Goal: Information Seeking & Learning: Learn about a topic

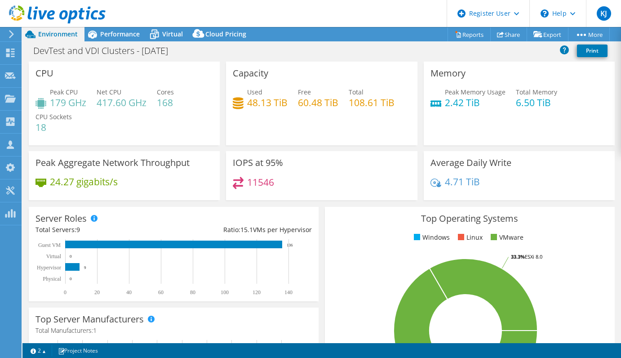
select select "USD"
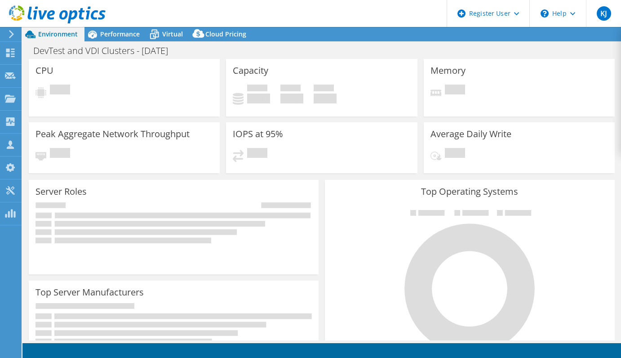
select select "USD"
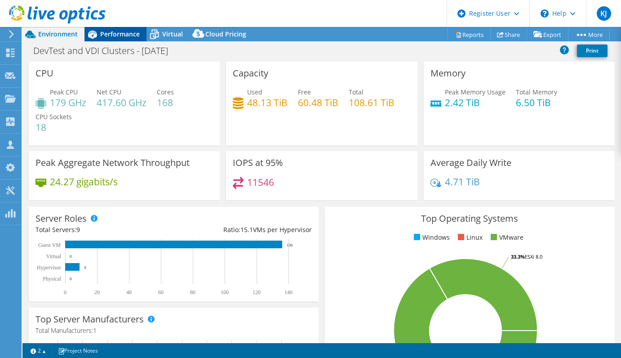
click at [97, 31] on icon at bounding box center [92, 35] width 16 height 16
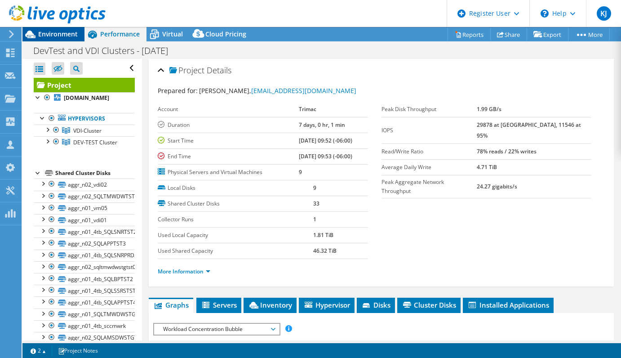
click at [62, 36] on span "Environment" at bounding box center [58, 34] width 40 height 9
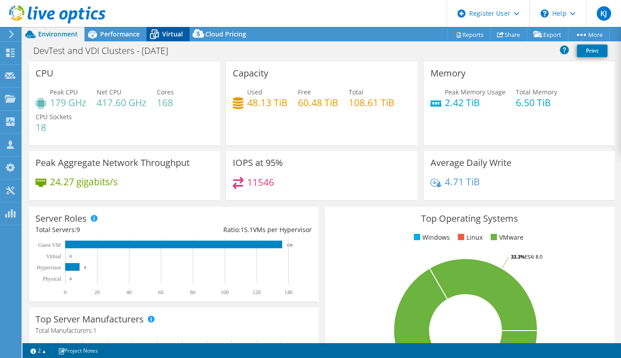
click at [163, 41] on div "Virtual" at bounding box center [167, 34] width 43 height 14
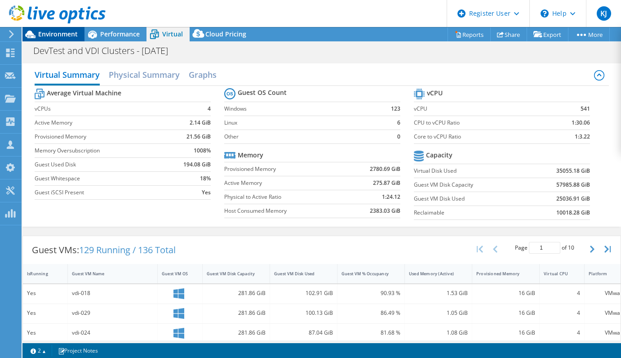
click at [75, 36] on span "Environment" at bounding box center [58, 34] width 40 height 9
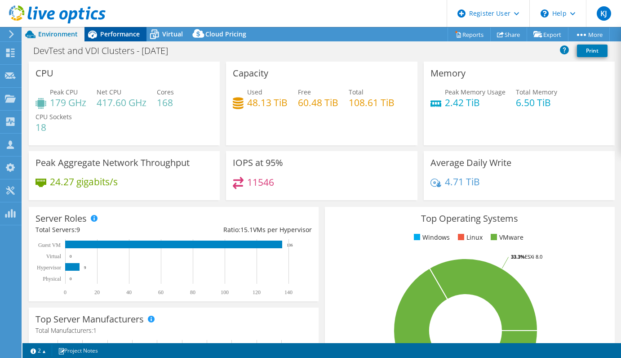
click at [113, 37] on span "Performance" at bounding box center [120, 34] width 40 height 9
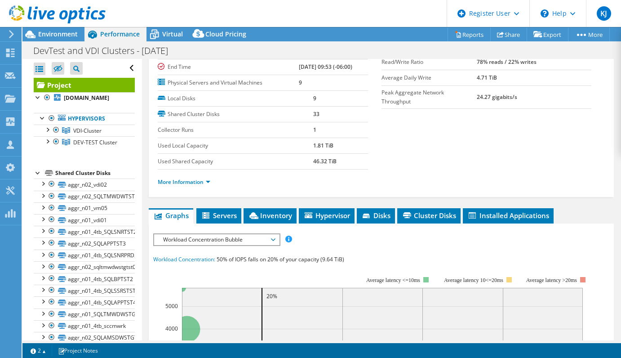
scroll to position [90, 0]
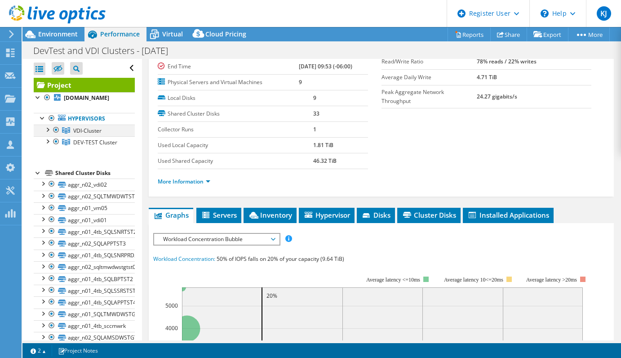
click at [44, 126] on div at bounding box center [47, 128] width 9 height 9
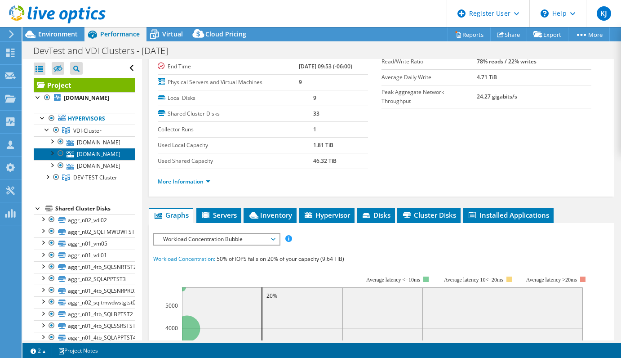
click at [118, 156] on link "[DOMAIN_NAME]" at bounding box center [84, 154] width 101 height 12
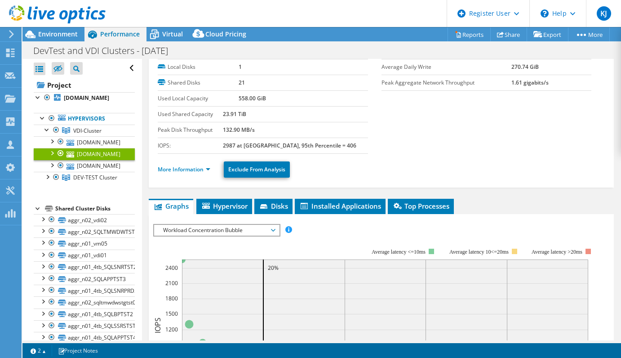
scroll to position [0, 0]
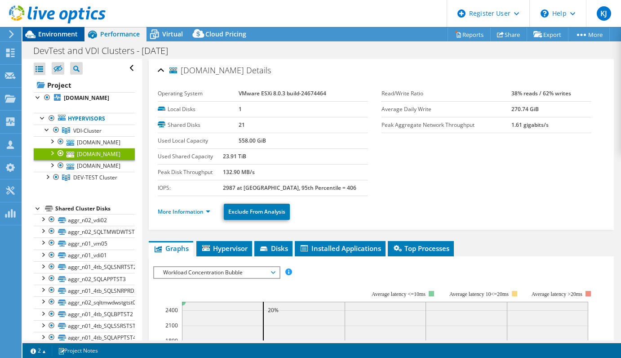
click at [49, 39] on div "Environment" at bounding box center [53, 34] width 62 height 14
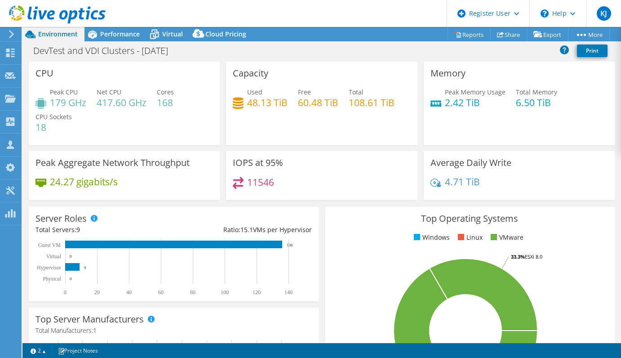
select select "USD"
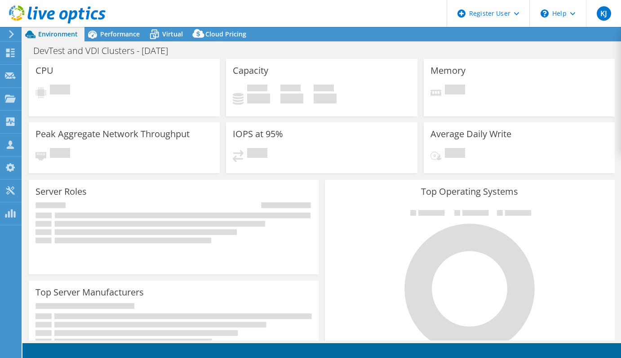
select select "USD"
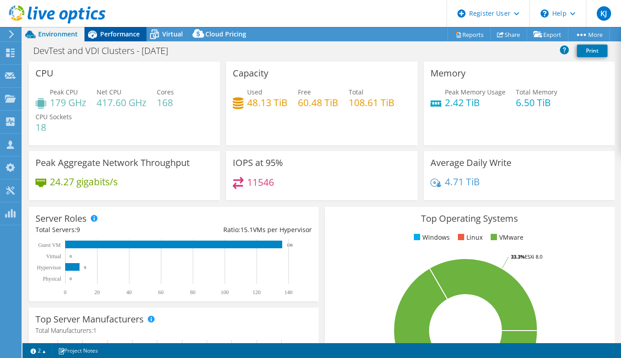
click at [103, 32] on span "Performance" at bounding box center [120, 34] width 40 height 9
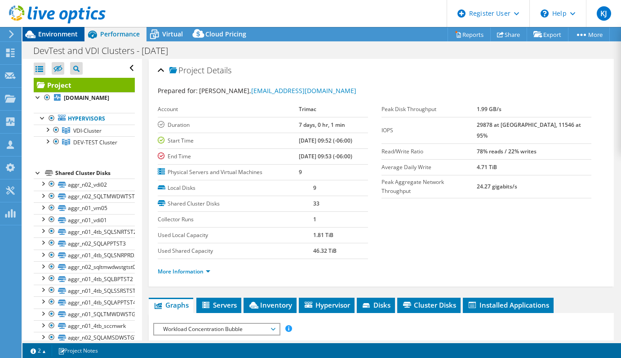
click at [69, 35] on span "Environment" at bounding box center [58, 34] width 40 height 9
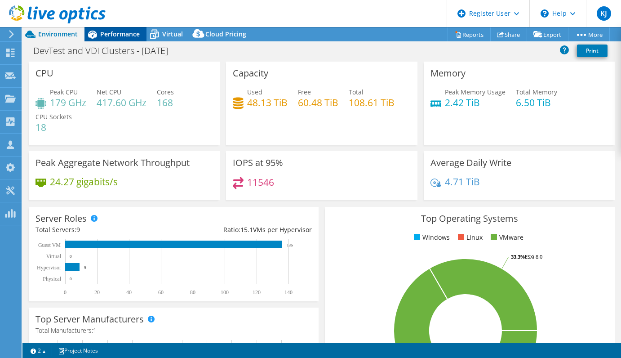
click at [114, 37] on span "Performance" at bounding box center [120, 34] width 40 height 9
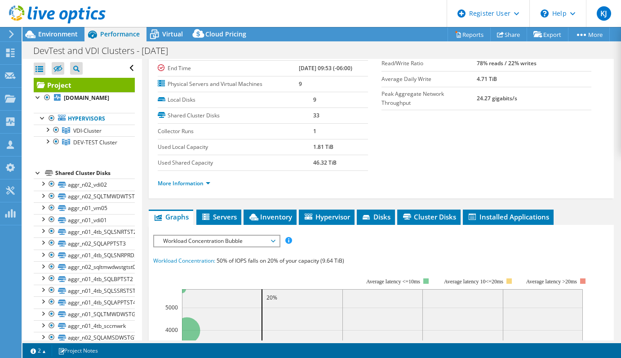
scroll to position [135, 0]
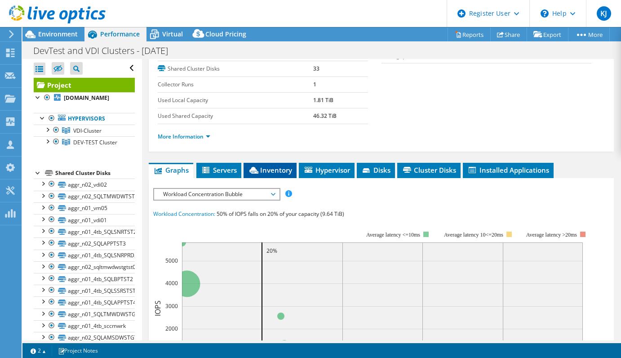
click at [279, 175] on li "Inventory" at bounding box center [270, 170] width 53 height 15
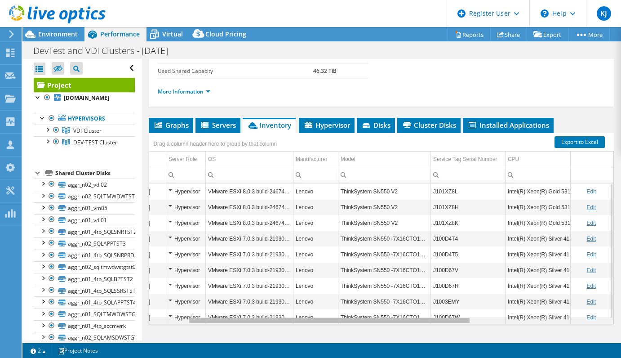
scroll to position [0, 0]
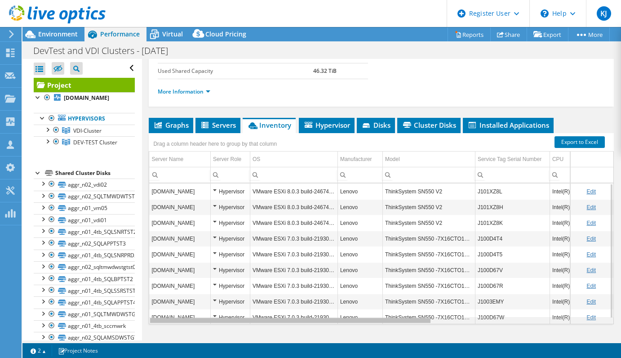
drag, startPoint x: 351, startPoint y: 322, endPoint x: 330, endPoint y: 313, distance: 22.8
click at [330, 313] on body "KJ Dell User Kshitij Jain Kshitij.Jain@Dell.com Dell My Profile Log Out \n Help…" at bounding box center [310, 179] width 621 height 358
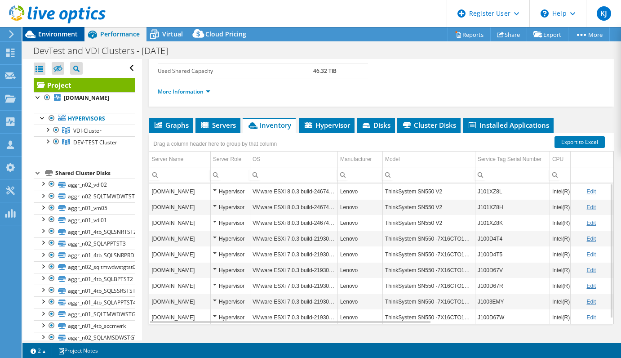
click at [69, 40] on div "Environment" at bounding box center [53, 34] width 62 height 14
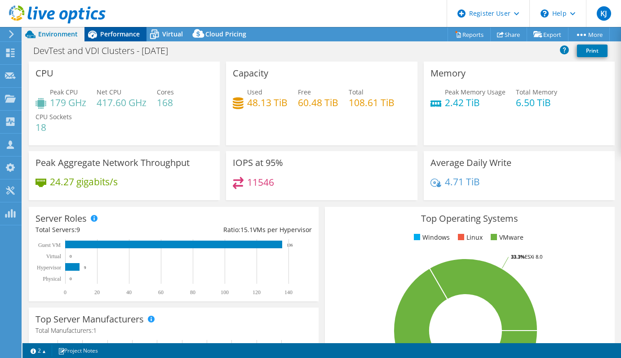
click at [123, 31] on span "Performance" at bounding box center [120, 34] width 40 height 9
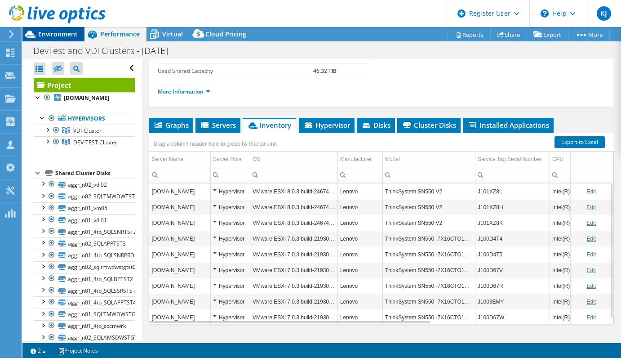
click at [53, 40] on div "Environment" at bounding box center [53, 34] width 62 height 14
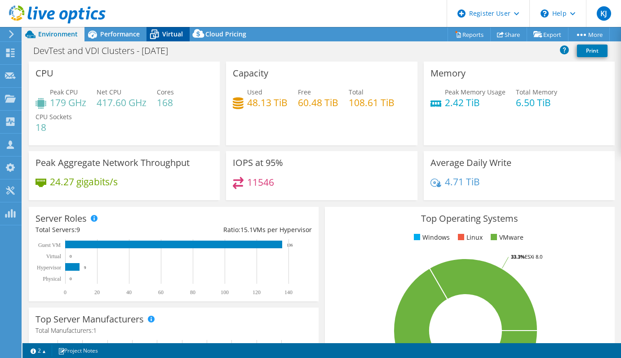
click at [156, 37] on icon at bounding box center [154, 34] width 9 height 7
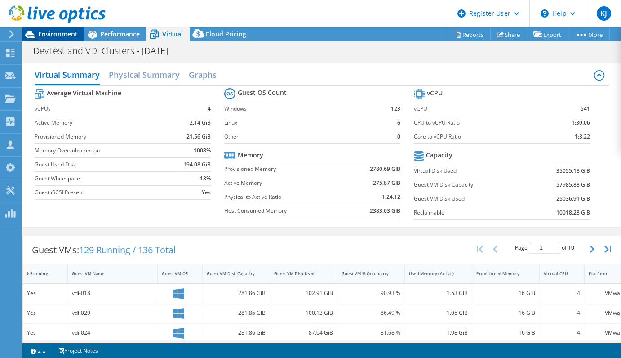
click at [63, 30] on span "Environment" at bounding box center [58, 34] width 40 height 9
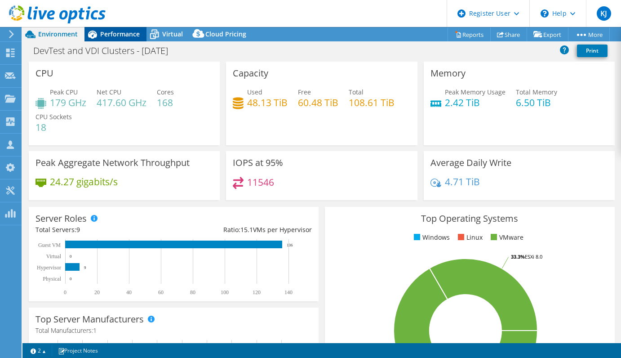
click at [117, 30] on span "Performance" at bounding box center [120, 34] width 40 height 9
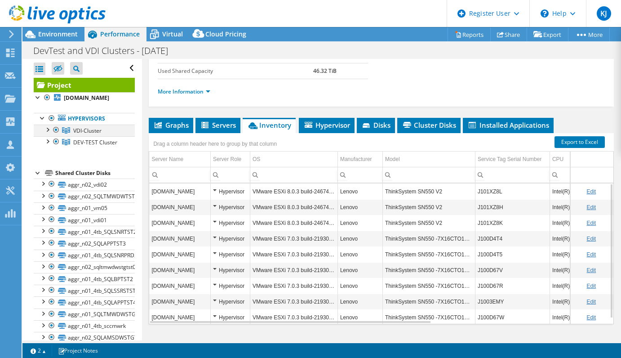
click at [50, 130] on div at bounding box center [47, 128] width 9 height 9
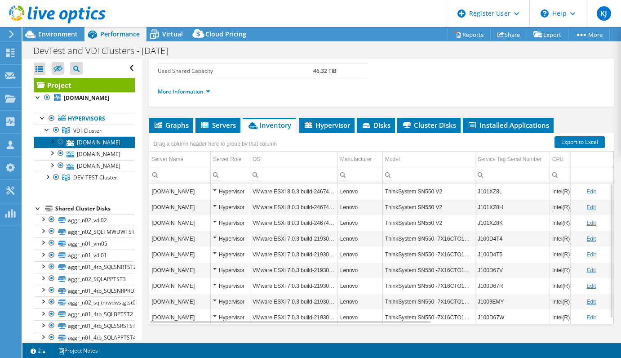
click at [110, 140] on link "[DOMAIN_NAME]" at bounding box center [84, 142] width 101 height 12
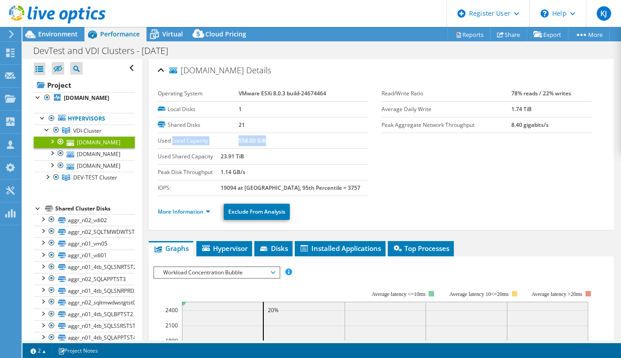
drag, startPoint x: 270, startPoint y: 142, endPoint x: 173, endPoint y: 143, distance: 97.0
click at [173, 143] on tr "Used Local Capacity 558.00 GiB" at bounding box center [263, 141] width 210 height 16
click at [47, 175] on div at bounding box center [47, 176] width 9 height 9
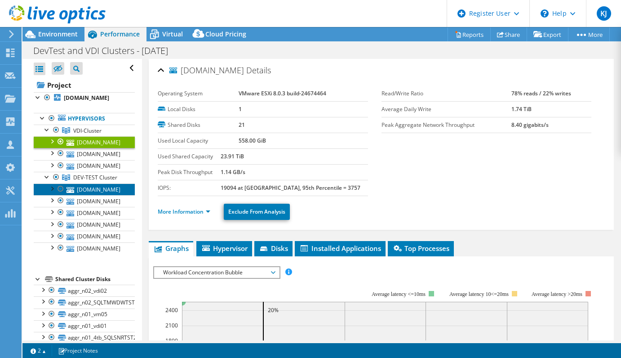
click at [87, 192] on link "[DOMAIN_NAME]" at bounding box center [84, 189] width 101 height 12
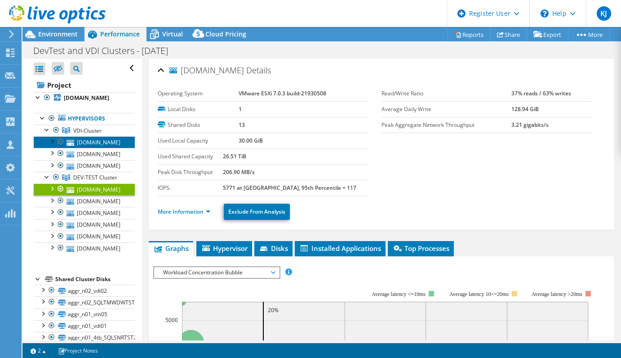
click at [89, 143] on link "[DOMAIN_NAME]" at bounding box center [84, 142] width 101 height 12
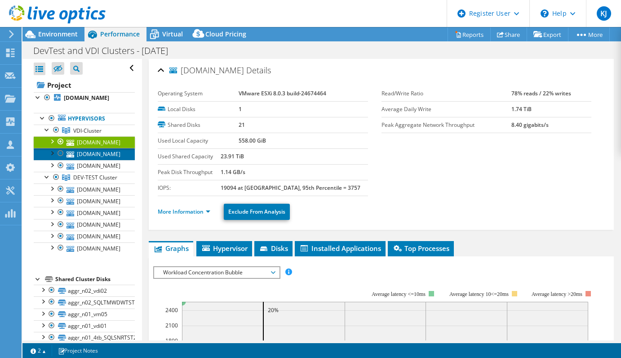
click at [88, 153] on link "[DOMAIN_NAME]" at bounding box center [84, 154] width 101 height 12
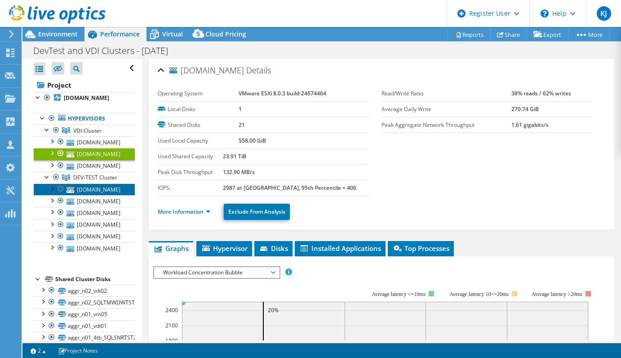
click at [93, 190] on link "[DOMAIN_NAME]" at bounding box center [84, 189] width 101 height 12
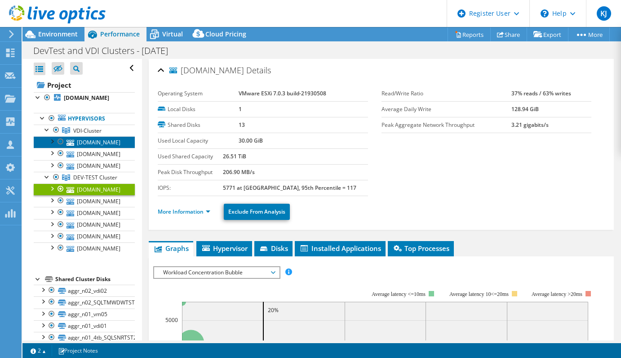
click at [106, 146] on link "[DOMAIN_NAME]" at bounding box center [84, 142] width 101 height 12
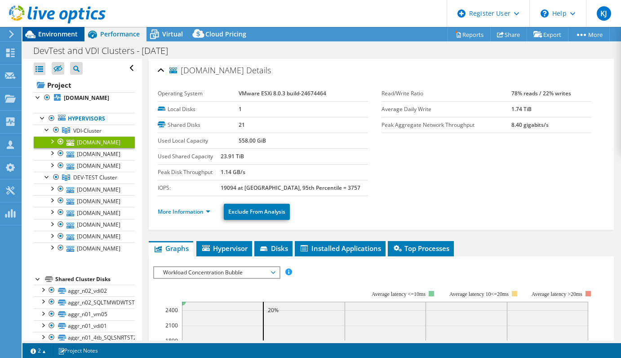
click at [50, 33] on span "Environment" at bounding box center [58, 34] width 40 height 9
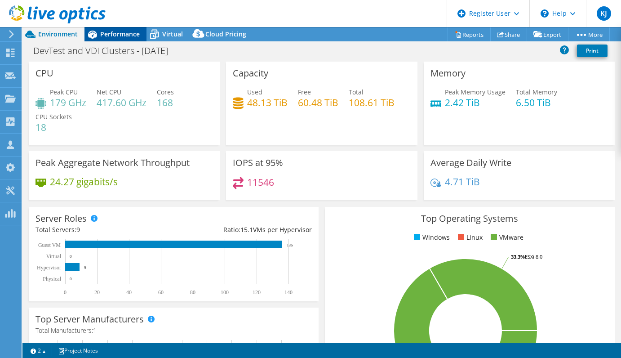
click at [106, 35] on span "Performance" at bounding box center [120, 34] width 40 height 9
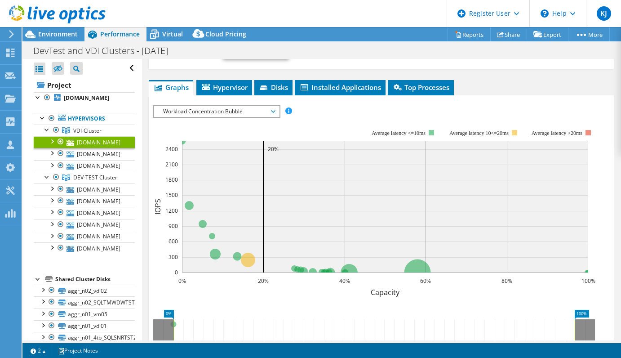
scroll to position [90, 0]
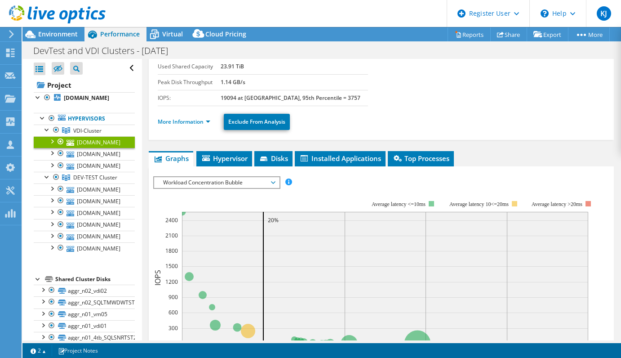
click at [216, 186] on span "Workload Concentration Bubble" at bounding box center [216, 182] width 115 height 11
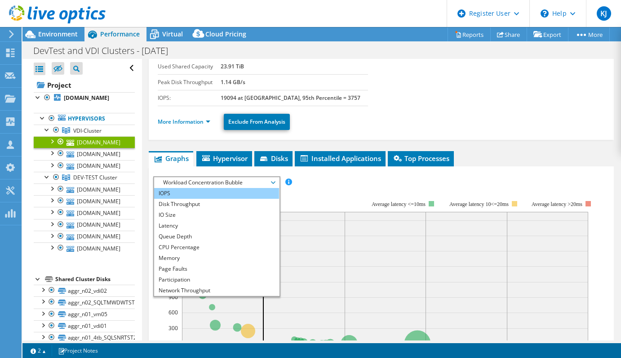
click at [216, 192] on li "IOPS" at bounding box center [216, 193] width 124 height 11
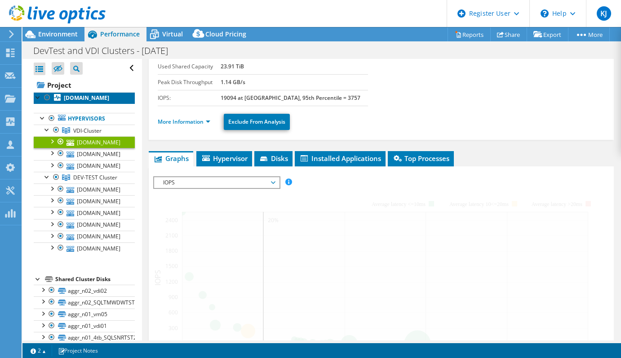
click at [90, 97] on b "[DOMAIN_NAME]" at bounding box center [86, 98] width 45 height 8
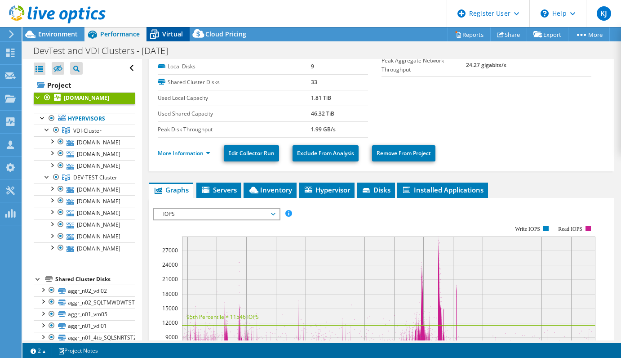
click at [159, 35] on icon at bounding box center [154, 35] width 16 height 16
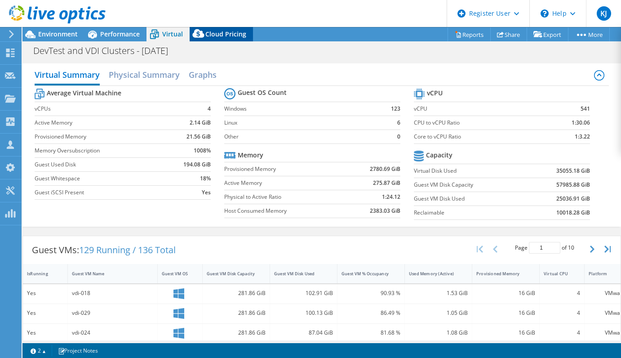
click at [228, 37] on span "Cloud Pricing" at bounding box center [225, 34] width 41 height 9
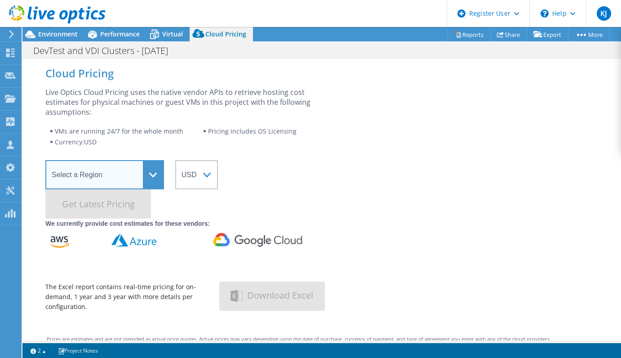
click at [144, 169] on select "Select a Region Asia Pacific (Hong Kong) Asia Pacific (Mumbai) Asia Pacific (Se…" at bounding box center [104, 174] width 119 height 29
select select "USWest"
click at [45, 160] on select "Select a Region Asia Pacific (Hong Kong) Asia Pacific (Mumbai) Asia Pacific (Se…" at bounding box center [104, 174] width 119 height 29
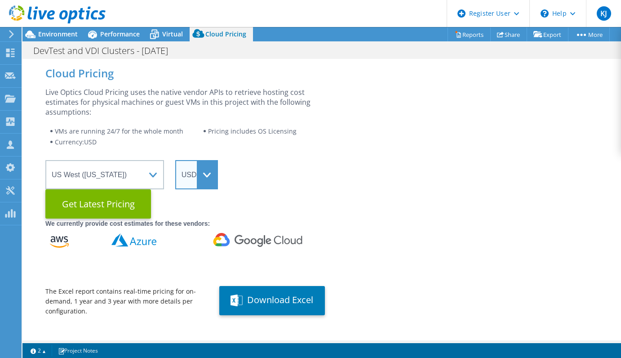
click at [204, 183] on select "ARS AUD BRL CAD CHF CLP CNY DKK EUR GBP HKD HUF INR JPY MXN MYR NOK NZD PEN SEK…" at bounding box center [196, 174] width 43 height 29
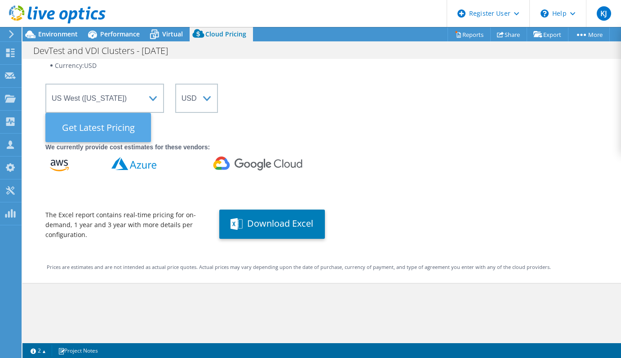
click at [118, 122] on Latest "Get Latest Pricing" at bounding box center [98, 127] width 106 height 29
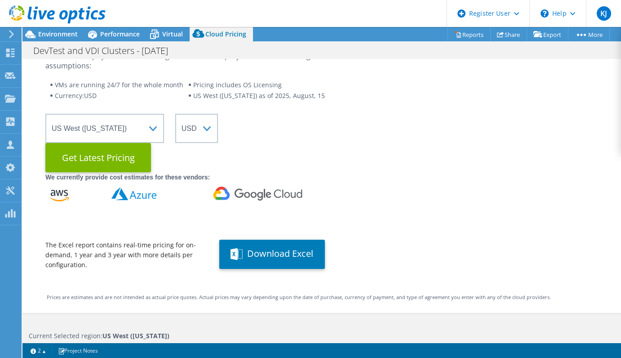
scroll to position [47, 0]
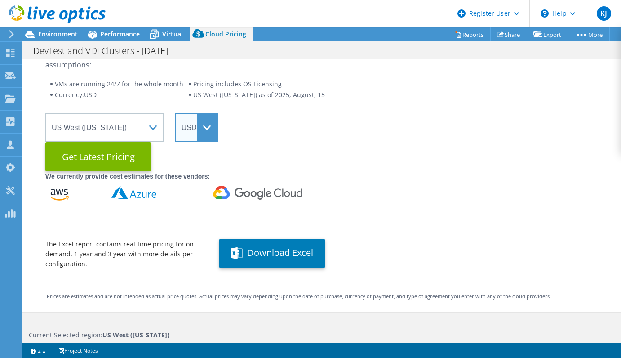
click at [207, 126] on select "ARS AUD BRL CAD CHF CLP CNY DKK EUR GBP HKD HUF INR JPY MXN MYR NOK NZD PEN SEK…" at bounding box center [196, 127] width 43 height 29
click at [175, 113] on select "ARS AUD BRL CAD CHF CLP CNY DKK EUR GBP HKD HUF INR JPY MXN MYR NOK NZD PEN SEK…" at bounding box center [196, 127] width 43 height 29
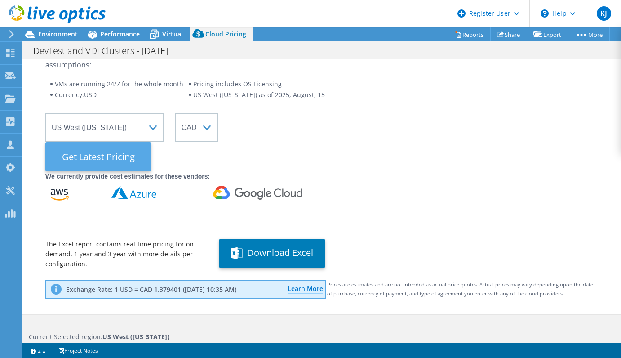
click at [84, 154] on Latest "Get Latest Pricing" at bounding box center [98, 156] width 106 height 29
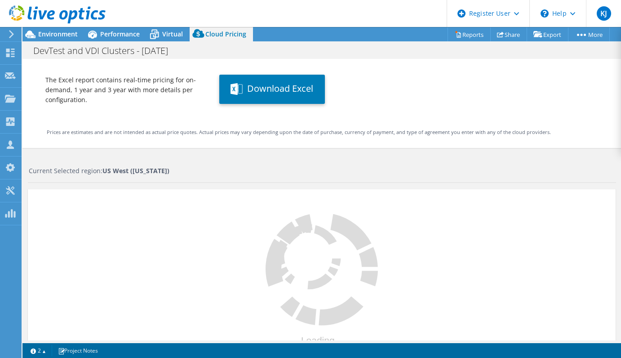
scroll to position [227, 0]
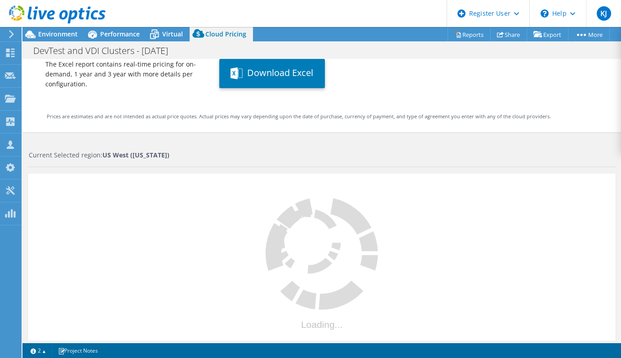
select select "CAD"
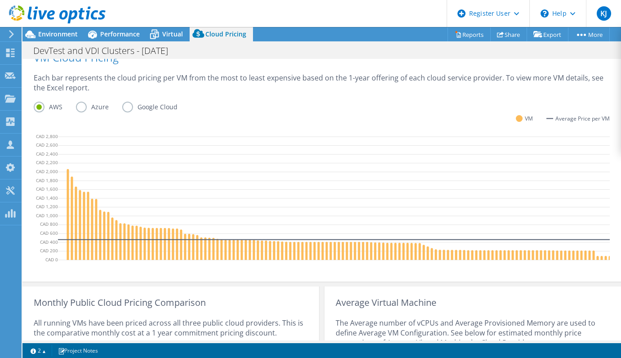
scroll to position [362, 0]
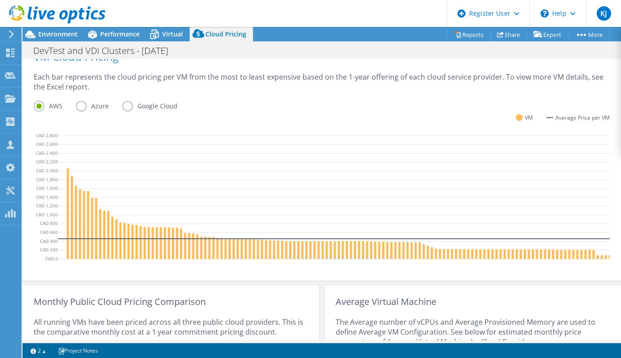
click at [82, 108] on label "Azure" at bounding box center [99, 106] width 46 height 11
click at [0, 0] on input "Azure" at bounding box center [0, 0] width 0 height 0
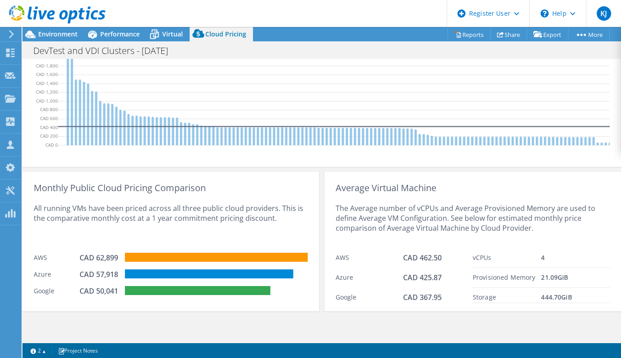
scroll to position [482, 0]
